Goal: Obtain resource: Download file/media

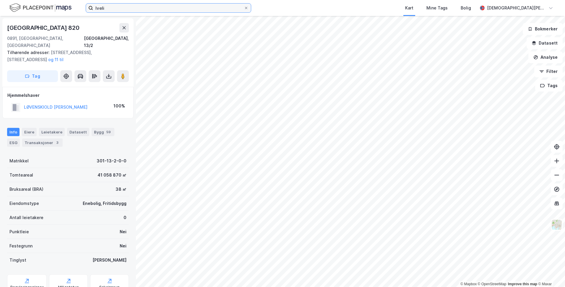
click at [141, 10] on input "lveli" at bounding box center [168, 8] width 151 height 9
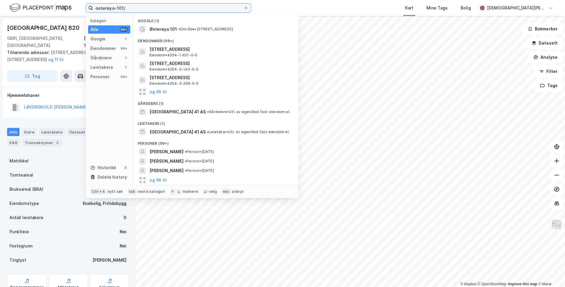
click at [132, 8] on input "osterøya-101/" at bounding box center [168, 8] width 151 height 9
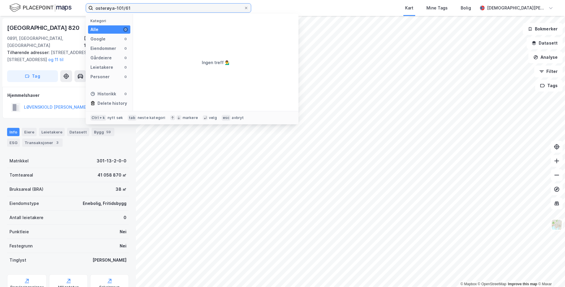
click at [147, 9] on input "osterøya-101/61" at bounding box center [168, 8] width 151 height 9
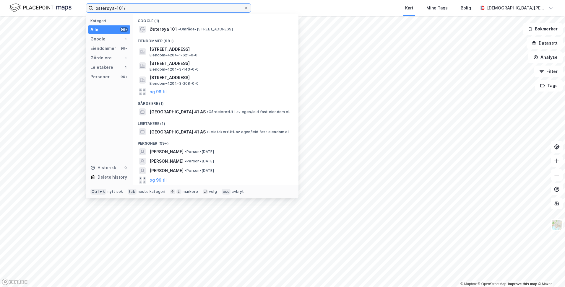
click at [142, 10] on input "osterøya-101/" at bounding box center [168, 8] width 151 height 9
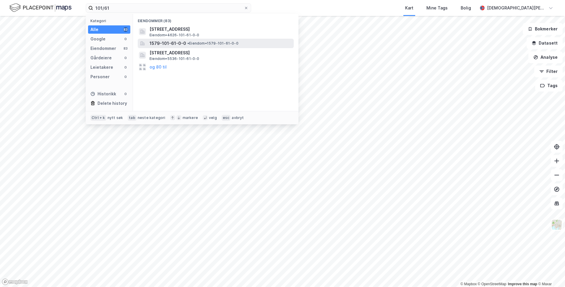
click at [195, 43] on span "• Eiendom • 1579-101-61-0-0" at bounding box center [212, 43] width 51 height 5
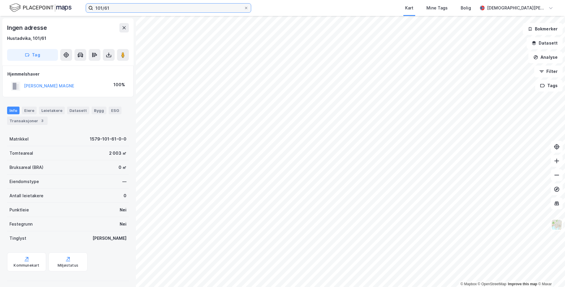
click at [116, 6] on input "101/61" at bounding box center [168, 8] width 151 height 9
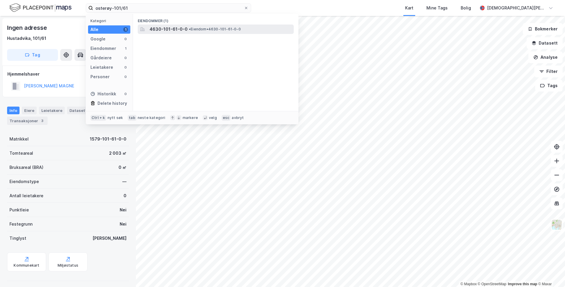
click at [161, 27] on span "4630-101-61-0-0" at bounding box center [169, 29] width 38 height 7
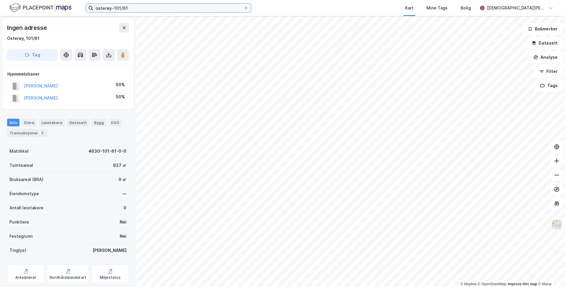
click at [144, 10] on input "osterøy-101/61" at bounding box center [168, 8] width 151 height 9
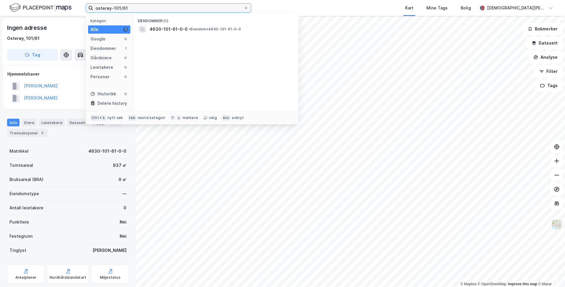
click at [158, 6] on input "osterøy-101/61" at bounding box center [168, 8] width 151 height 9
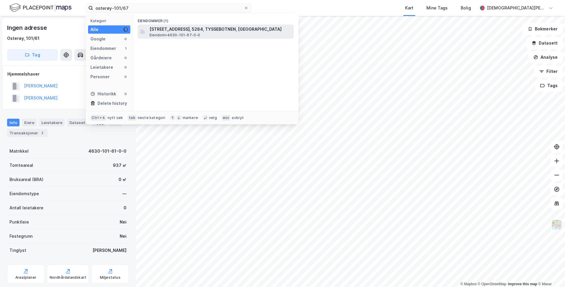
click at [166, 28] on span "[STREET_ADDRESS], 5284, TYSSEBOTNEN, [GEOGRAPHIC_DATA]" at bounding box center [221, 29] width 142 height 7
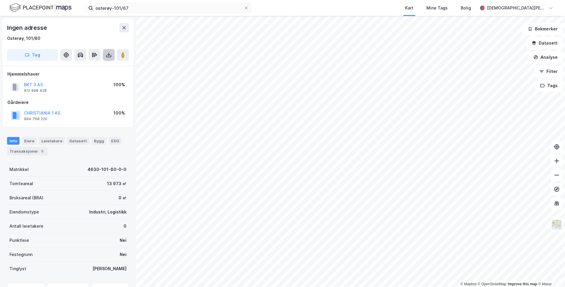
click at [108, 55] on icon at bounding box center [109, 55] width 6 height 6
click at [88, 68] on div "Last ned grunnbok" at bounding box center [79, 66] width 34 height 5
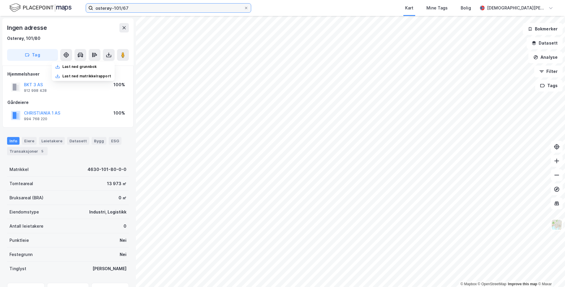
click at [146, 9] on input "osterøy-101/67" at bounding box center [168, 8] width 151 height 9
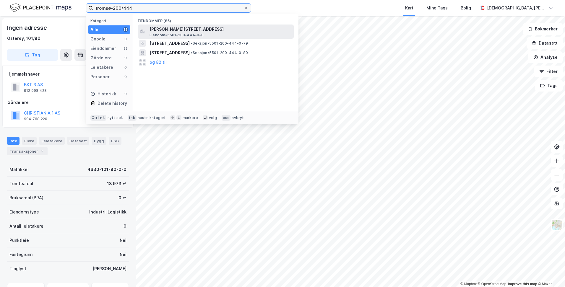
type input "tromsø-200/444"
click at [184, 32] on span "[PERSON_NAME][STREET_ADDRESS]" at bounding box center [221, 29] width 142 height 7
